Goal: Task Accomplishment & Management: Manage account settings

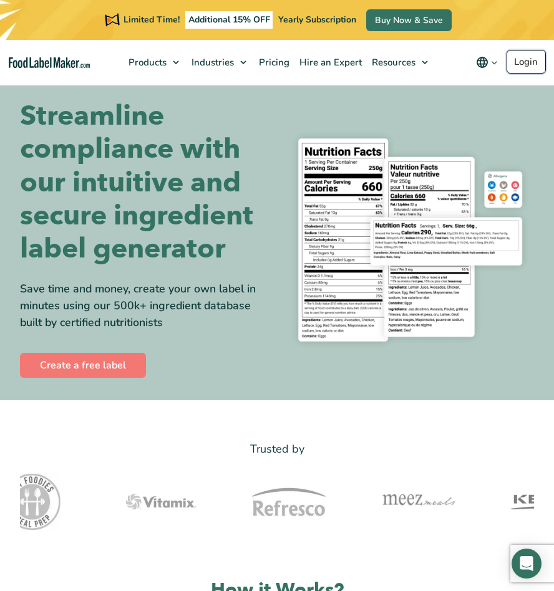
click at [534, 64] on link "Login" at bounding box center [525, 62] width 39 height 24
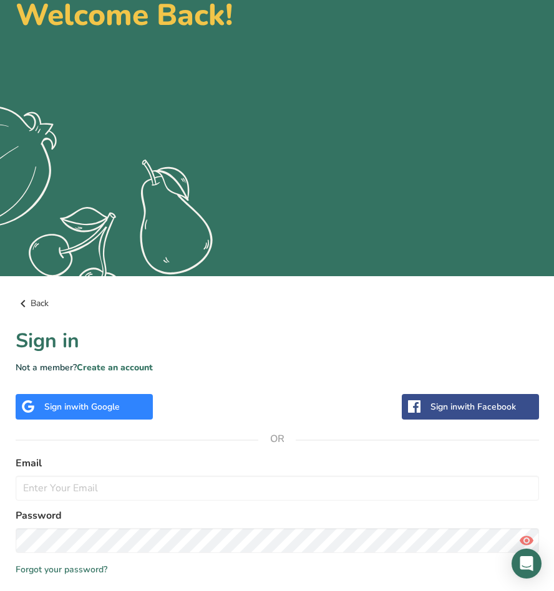
scroll to position [171, 0]
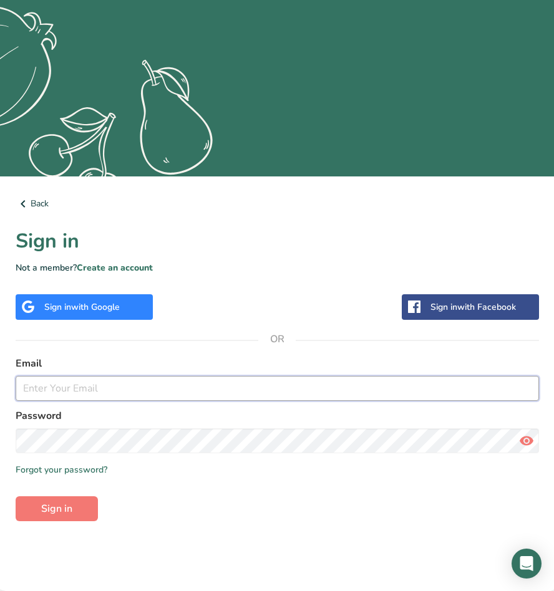
click at [203, 391] on input "email" at bounding box center [277, 388] width 523 height 25
type input "tallowcares@gmail.com"
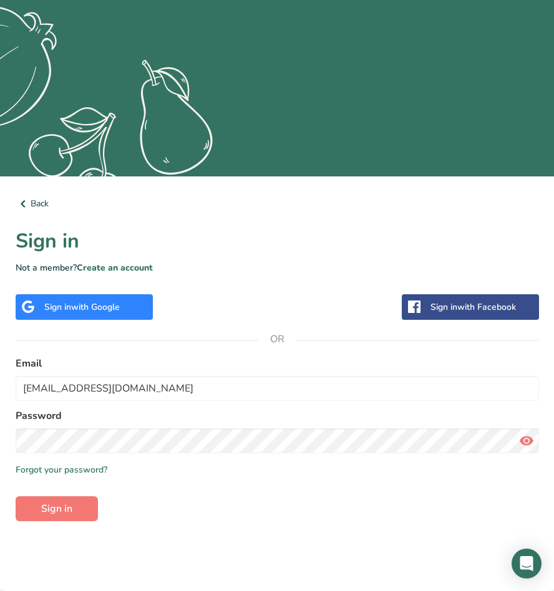
click at [203, 316] on div "Sign in with Google Sign in with Facebook" at bounding box center [277, 307] width 523 height 26
